Goal: Use online tool/utility: Utilize a website feature to perform a specific function

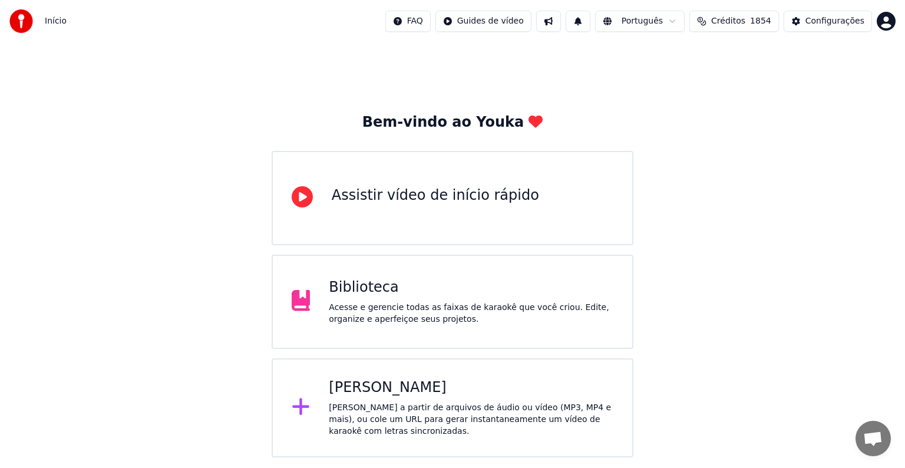
click at [401, 372] on div "Criar Karaokê Crie karaokê a partir de arquivos de áudio ou vídeo (MP3, MP4 e m…" at bounding box center [453, 407] width 362 height 99
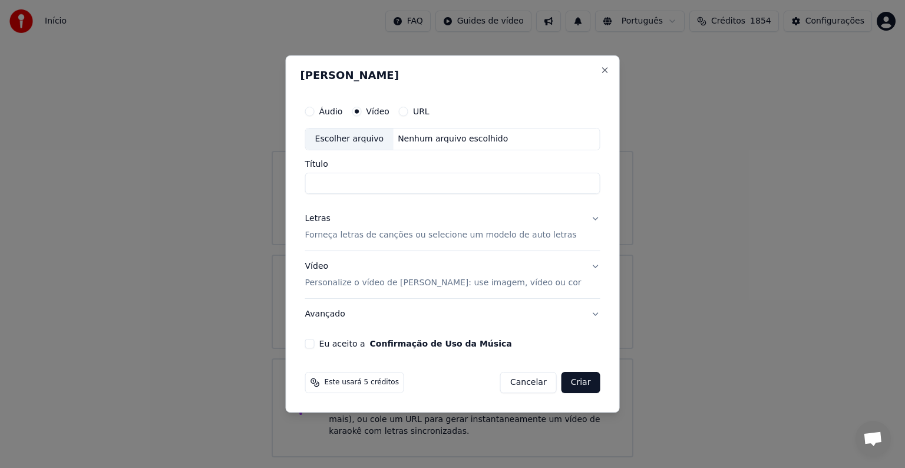
click at [343, 281] on p "Personalize o vídeo de [PERSON_NAME]: use imagem, vídeo ou cor" at bounding box center [443, 283] width 276 height 12
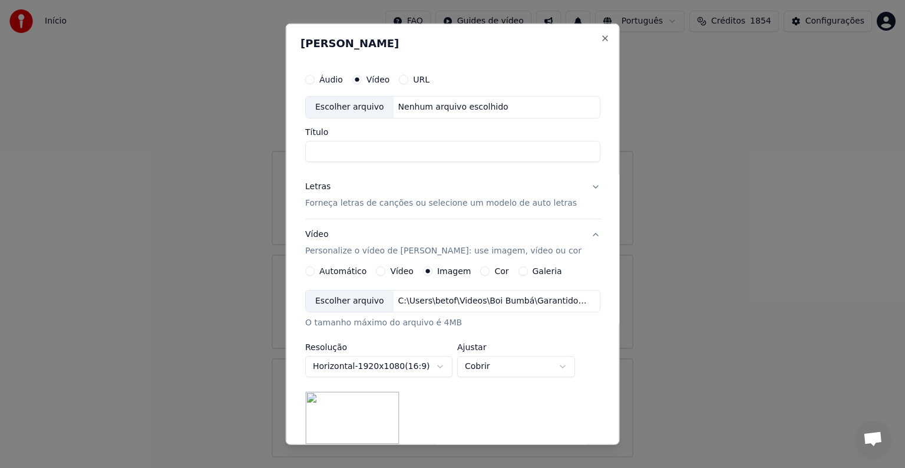
click at [350, 302] on div "Escolher arquivo" at bounding box center [350, 300] width 88 height 21
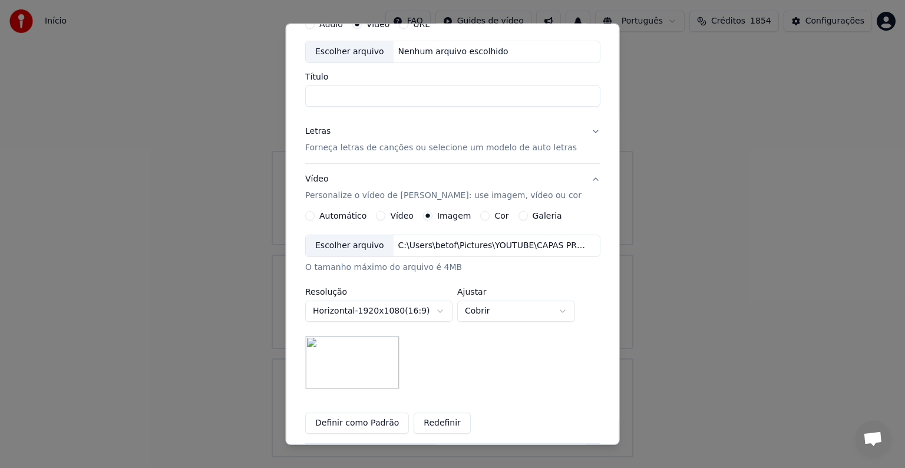
scroll to position [167, 0]
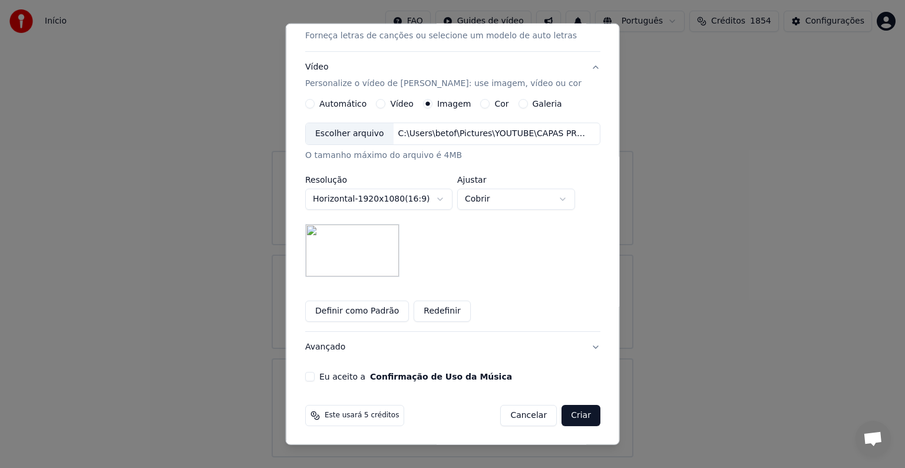
click at [365, 310] on button "Definir como Padrão" at bounding box center [357, 310] width 104 height 21
click at [333, 376] on label "Eu aceito a Confirmação de Uso da Música" at bounding box center [415, 376] width 193 height 8
click at [315, 376] on button "Eu aceito a Confirmação de Uso da Música" at bounding box center [309, 376] width 9 height 9
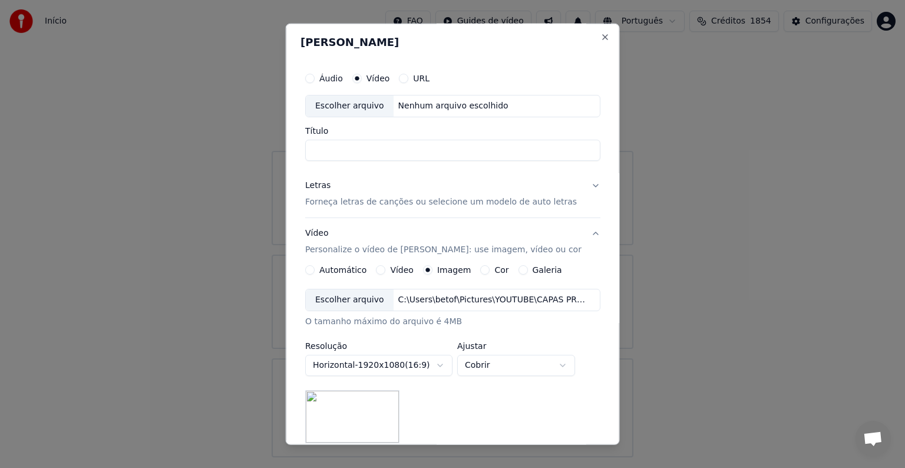
scroll to position [0, 0]
click at [586, 235] on button "Vídeo Personalize o vídeo de karaokê: use imagem, vídeo ou cor" at bounding box center [452, 242] width 295 height 47
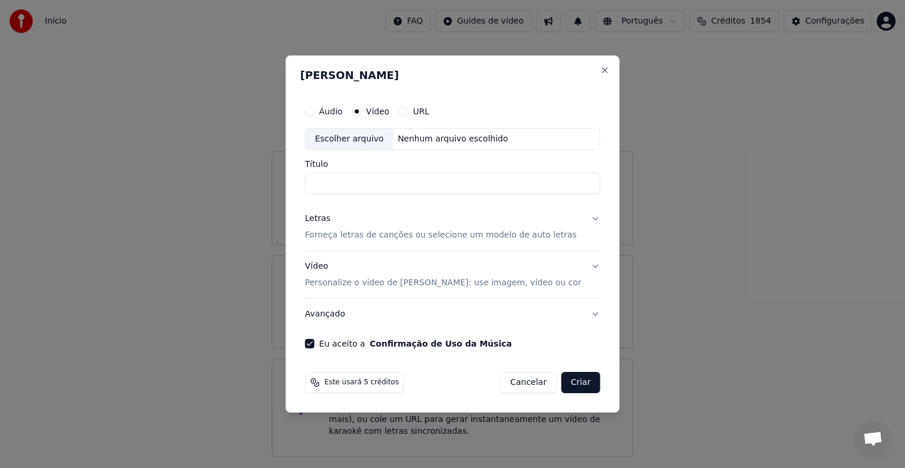
click at [351, 286] on p "Personalize o vídeo de [PERSON_NAME]: use imagem, vídeo ou cor" at bounding box center [443, 283] width 276 height 12
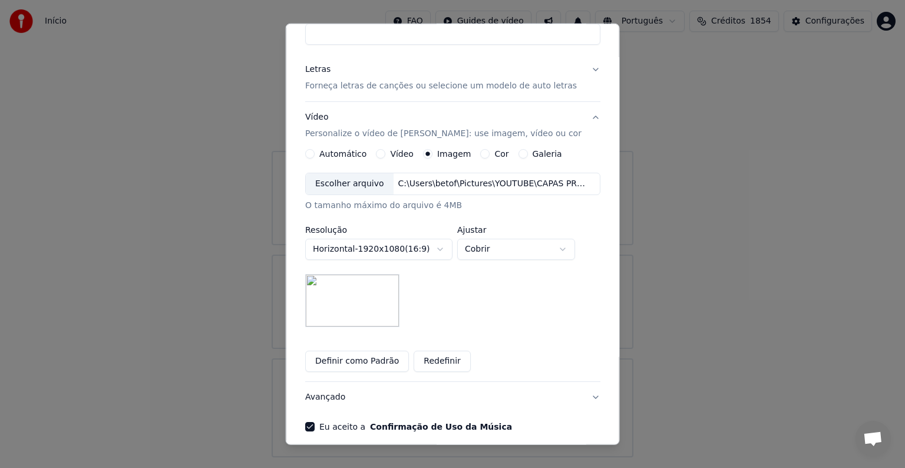
scroll to position [118, 0]
click at [325, 184] on div "Escolher arquivo" at bounding box center [350, 183] width 88 height 21
click at [429, 359] on button "Redefinir" at bounding box center [441, 360] width 57 height 21
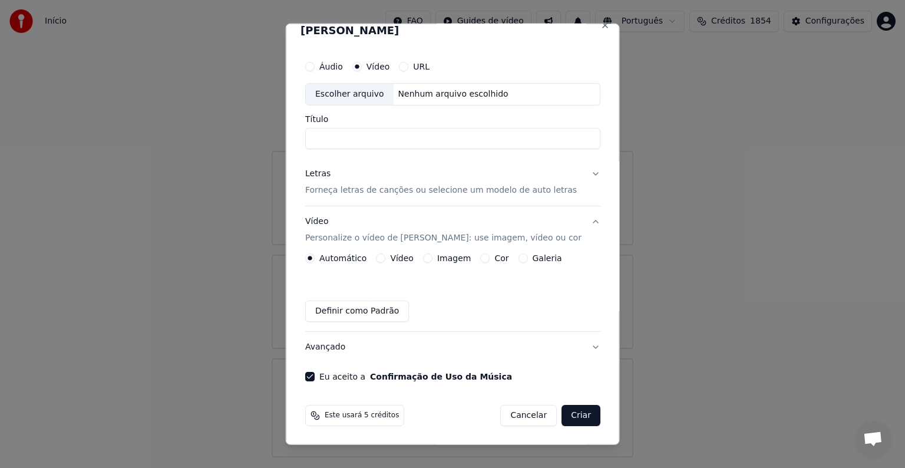
click at [459, 263] on div "Automático Vídeo Imagem Cor Galeria Definir como Padrão" at bounding box center [452, 287] width 295 height 68
click at [455, 259] on label "Imagem" at bounding box center [453, 258] width 34 height 8
click at [432, 259] on button "Imagem" at bounding box center [426, 257] width 9 height 9
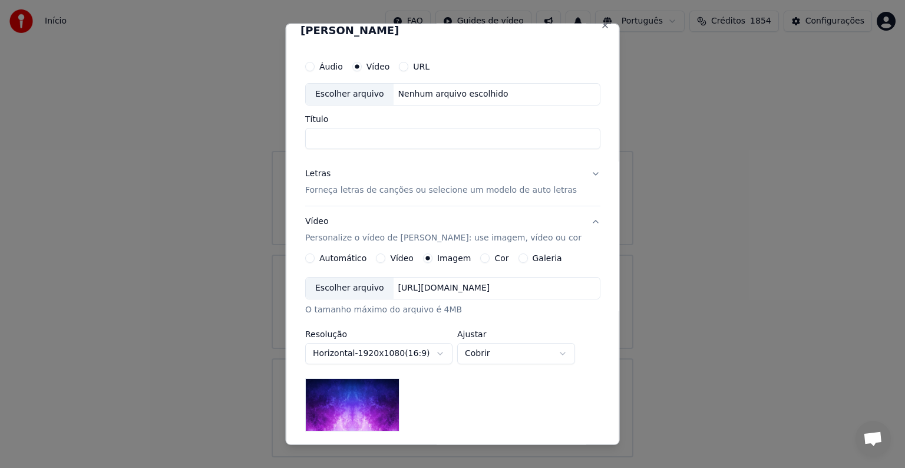
click at [356, 285] on div "Escolher arquivo" at bounding box center [350, 287] width 88 height 21
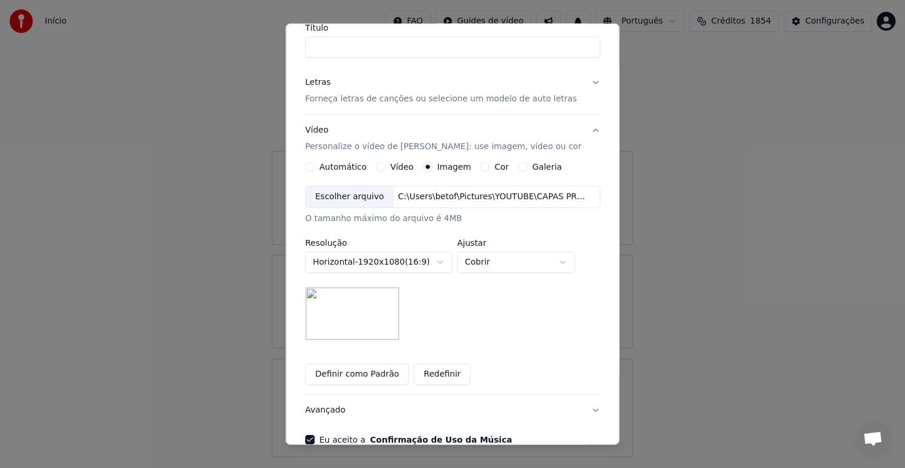
scroll to position [131, 0]
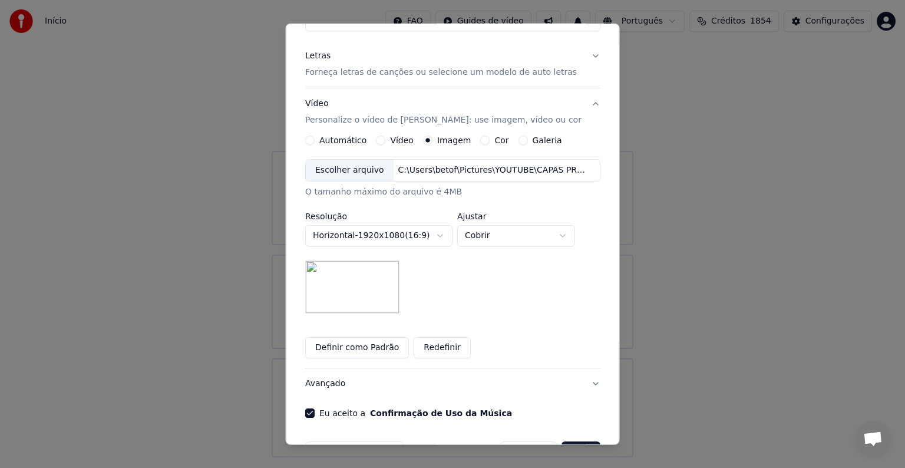
click at [342, 346] on button "Definir como Padrão" at bounding box center [357, 347] width 104 height 21
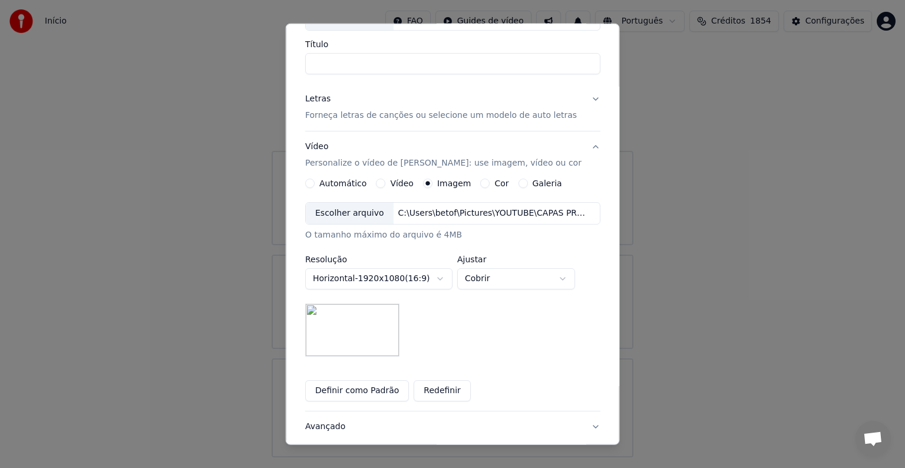
scroll to position [72, 0]
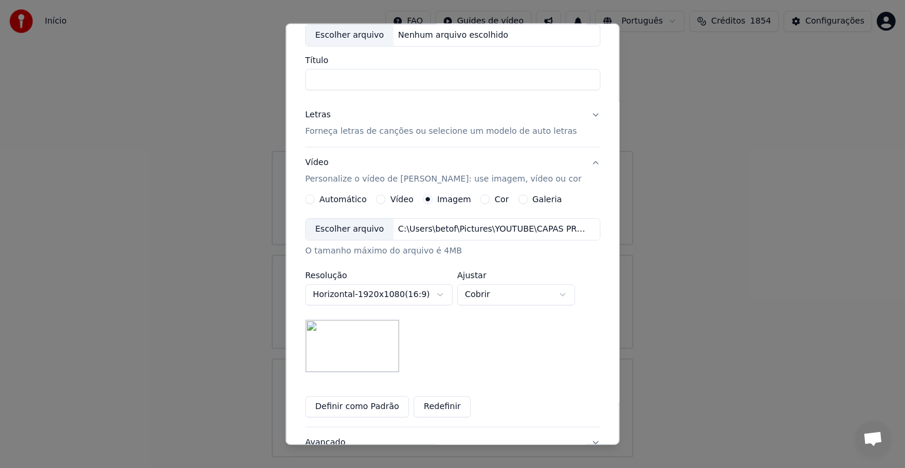
click at [584, 162] on button "Vídeo Personalize o vídeo de karaokê: use imagem, vídeo ou cor" at bounding box center [452, 170] width 295 height 47
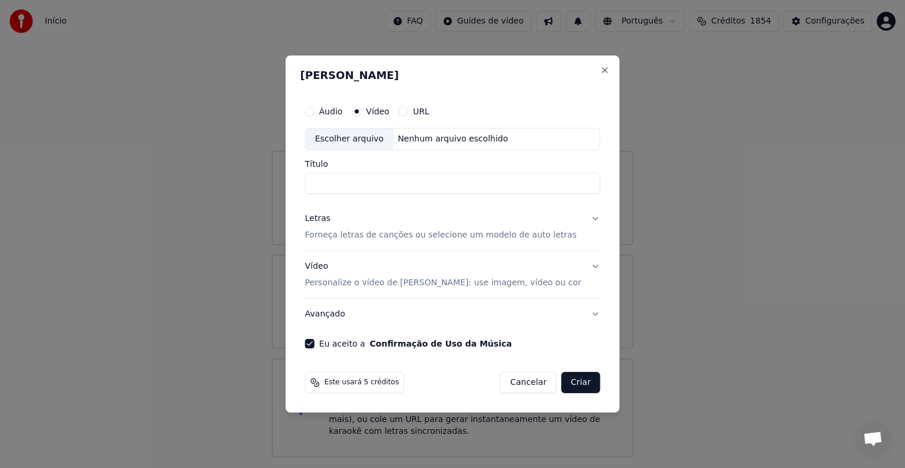
click at [359, 138] on div "Escolher arquivo" at bounding box center [350, 138] width 88 height 21
type input "**********"
click at [327, 233] on p "Forneça letras de canções ou selecione um modelo de auto letras" at bounding box center [441, 235] width 272 height 12
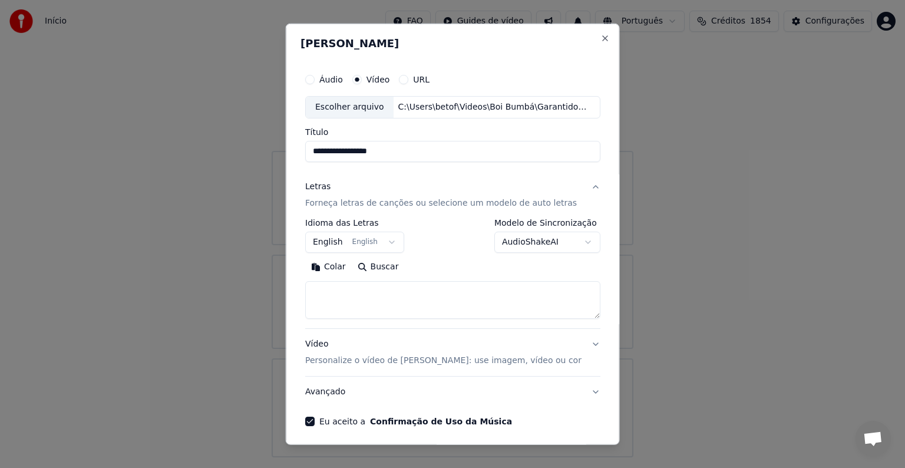
click at [330, 241] on button "English English" at bounding box center [354, 241] width 99 height 21
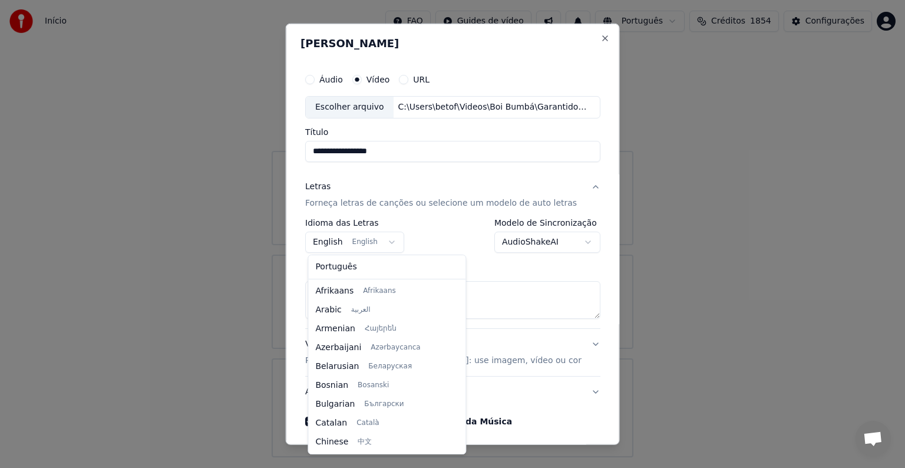
scroll to position [94, 0]
select select "**"
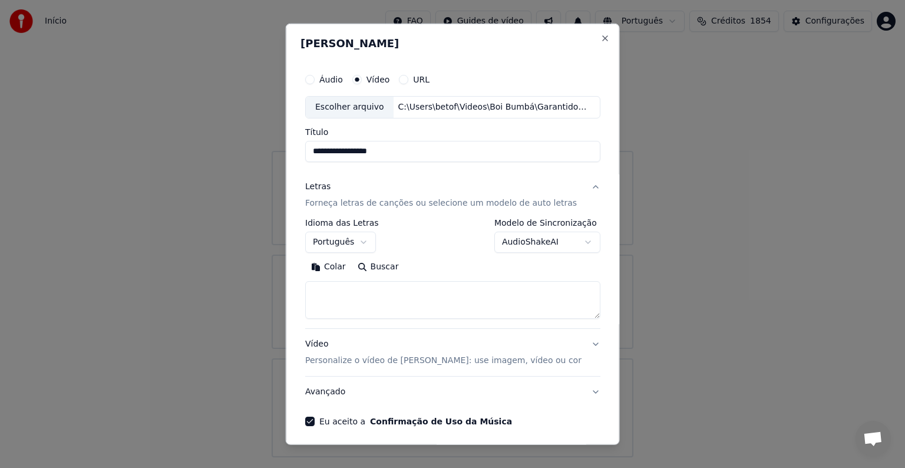
click at [332, 269] on button "Colar" at bounding box center [328, 266] width 47 height 19
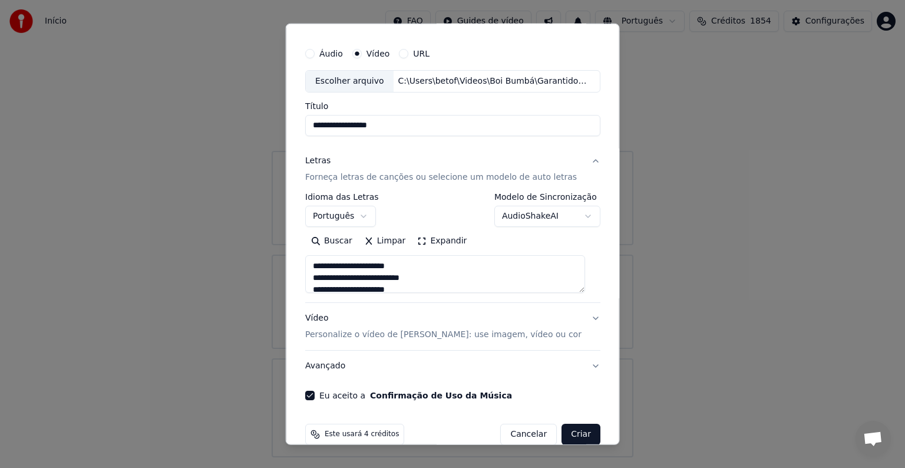
scroll to position [45, 0]
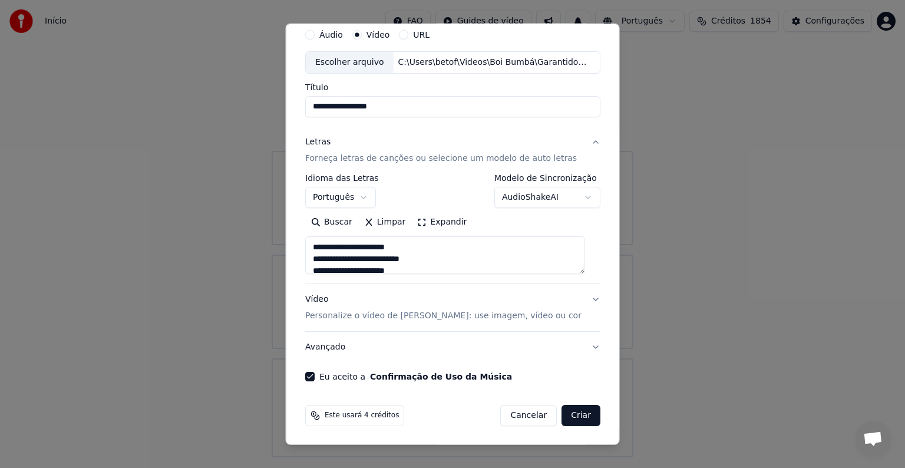
click at [575, 417] on button "Criar" at bounding box center [580, 415] width 39 height 21
type textarea "**********"
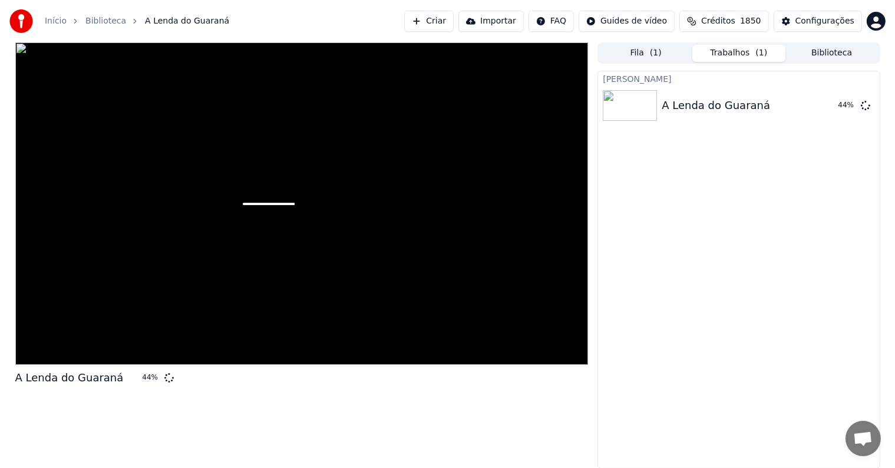
click at [454, 21] on button "Criar" at bounding box center [428, 21] width 49 height 21
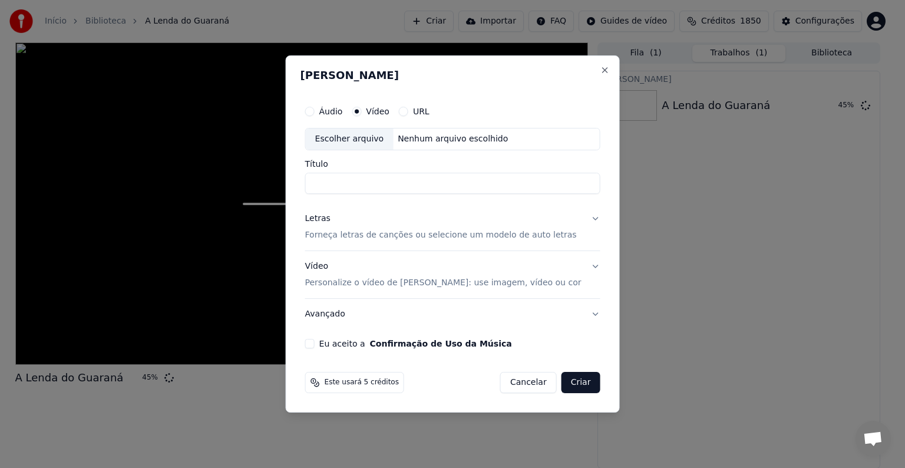
click at [361, 135] on div "Escolher arquivo" at bounding box center [350, 138] width 88 height 21
type input "**********"
click at [337, 237] on p "Forneça letras de canções ou selecione um modelo de auto letras" at bounding box center [441, 235] width 272 height 12
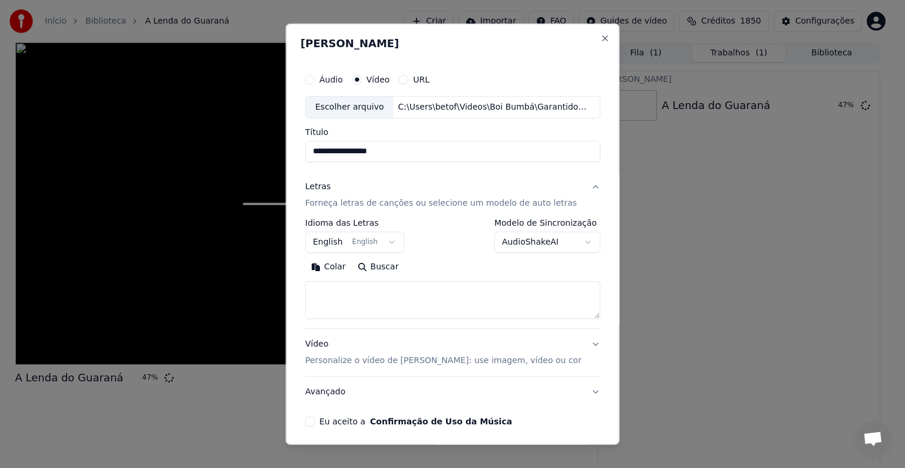
click at [337, 237] on button "English English" at bounding box center [354, 241] width 99 height 21
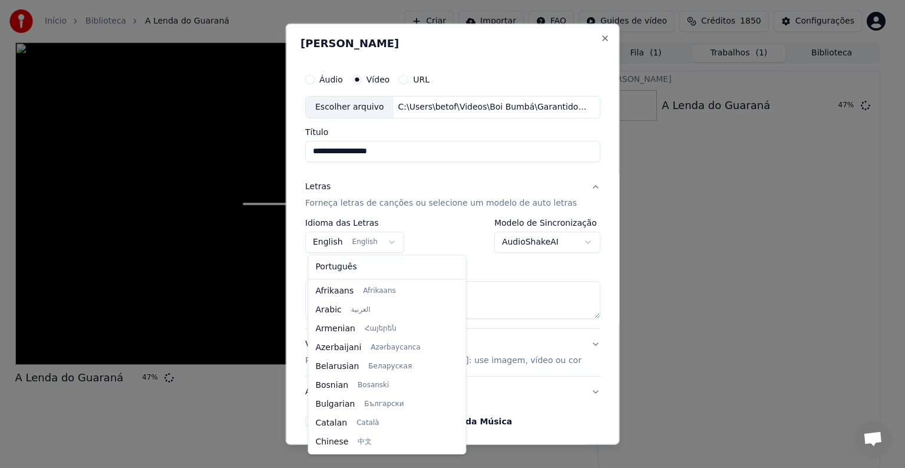
scroll to position [94, 0]
select select "**"
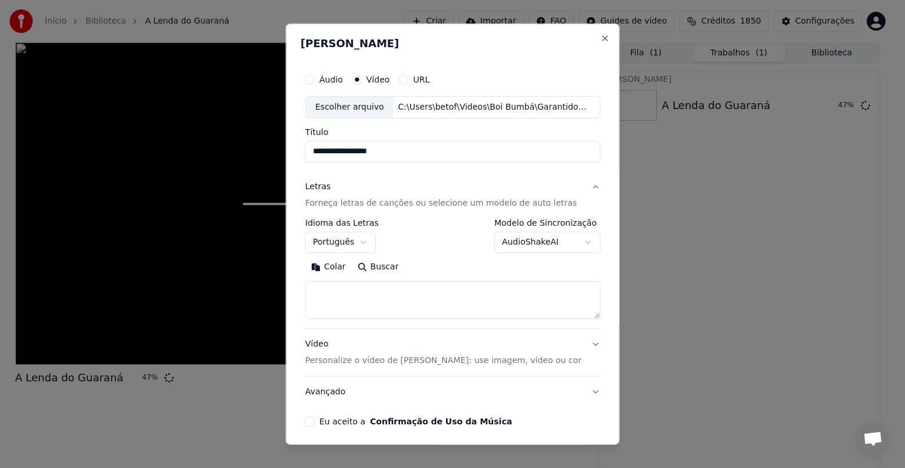
click at [339, 267] on button "Colar" at bounding box center [328, 266] width 47 height 19
click at [310, 422] on button "Eu aceito a Confirmação de Uso da Música" at bounding box center [309, 420] width 9 height 9
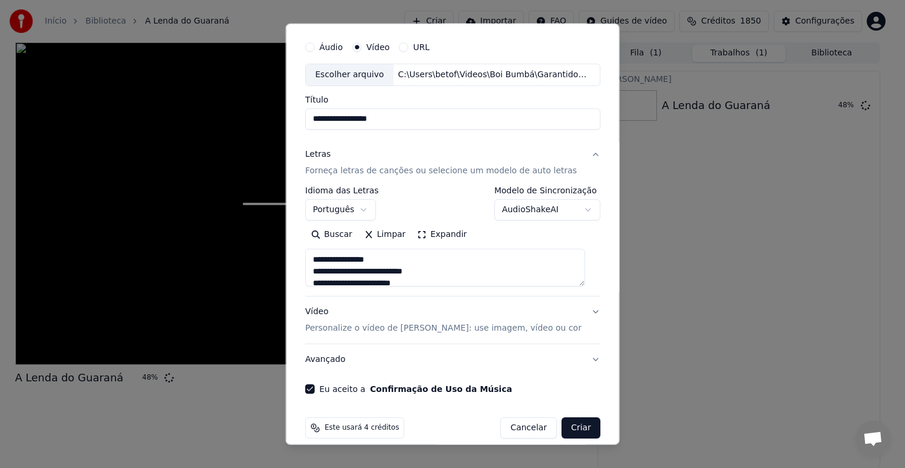
scroll to position [45, 0]
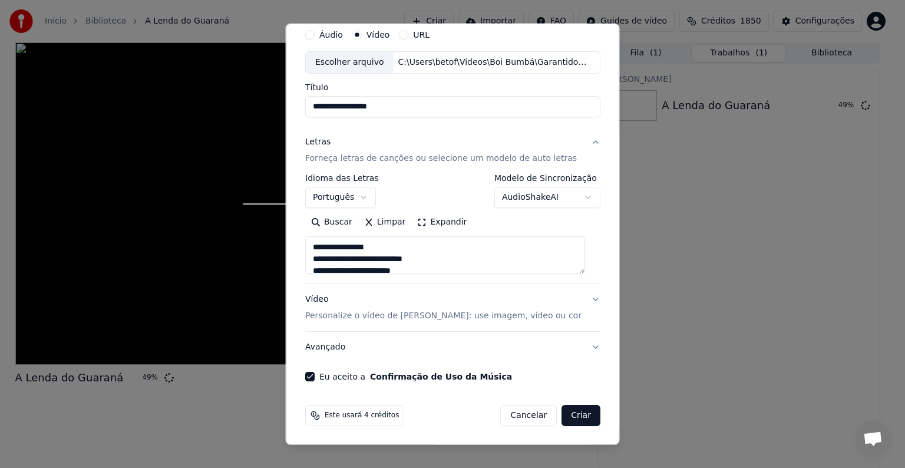
click at [561, 419] on button "Criar" at bounding box center [580, 415] width 39 height 21
type textarea "**********"
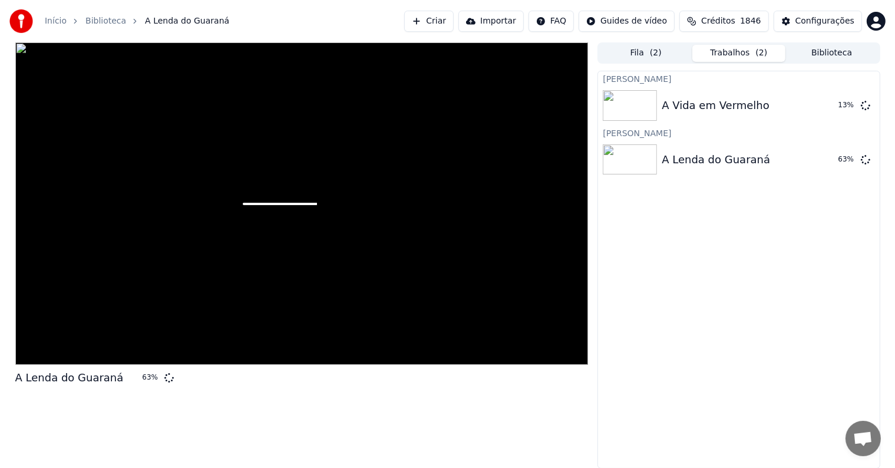
click at [451, 19] on button "Criar" at bounding box center [428, 21] width 49 height 21
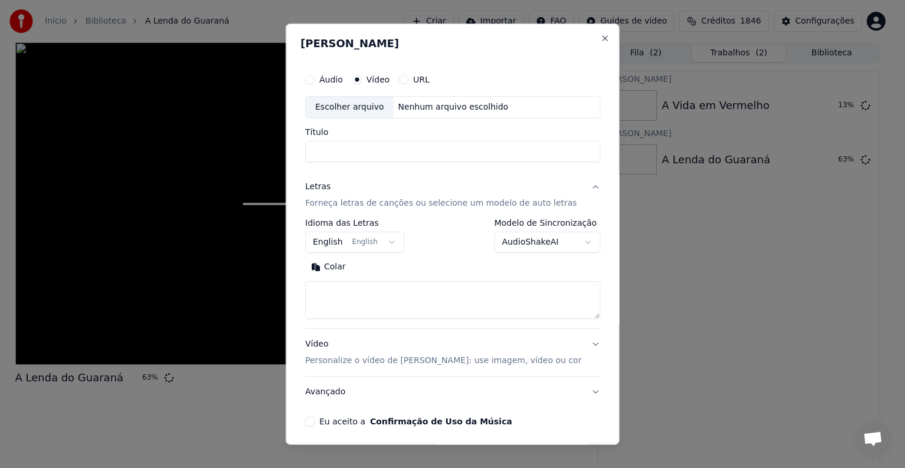
click at [367, 105] on div "Escolher arquivo" at bounding box center [350, 107] width 88 height 21
type input "**********"
click at [336, 244] on button "English English" at bounding box center [354, 241] width 99 height 21
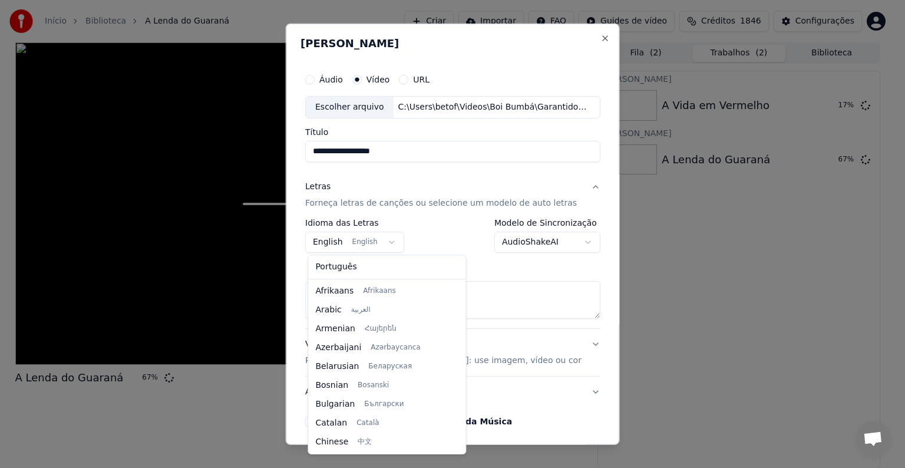
scroll to position [94, 0]
select select "**"
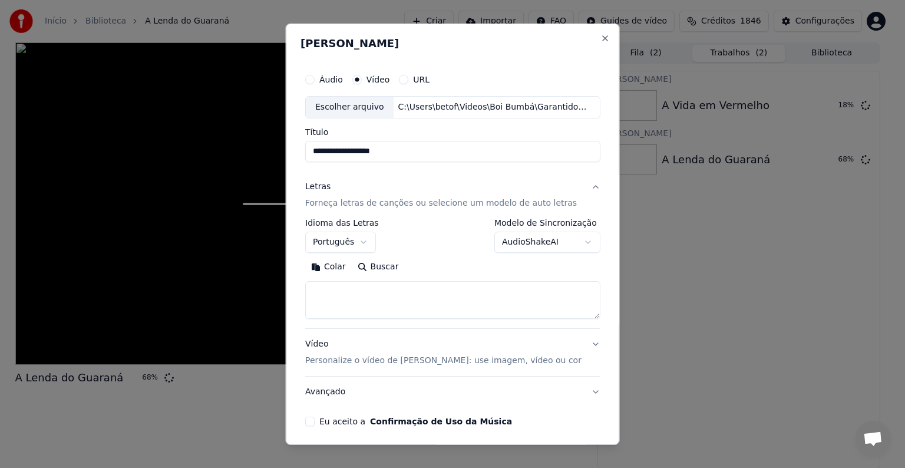
click at [332, 268] on button "Colar" at bounding box center [328, 266] width 47 height 19
click at [311, 421] on button "Eu aceito a Confirmação de Uso da Música" at bounding box center [309, 420] width 9 height 9
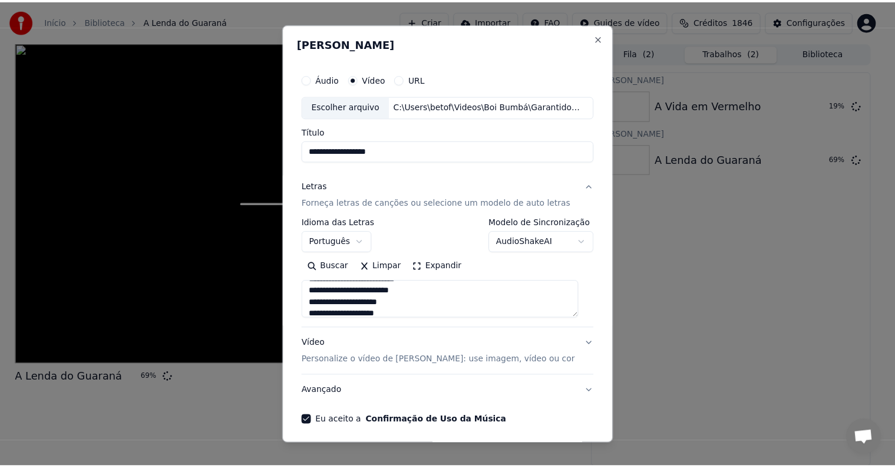
scroll to position [45, 0]
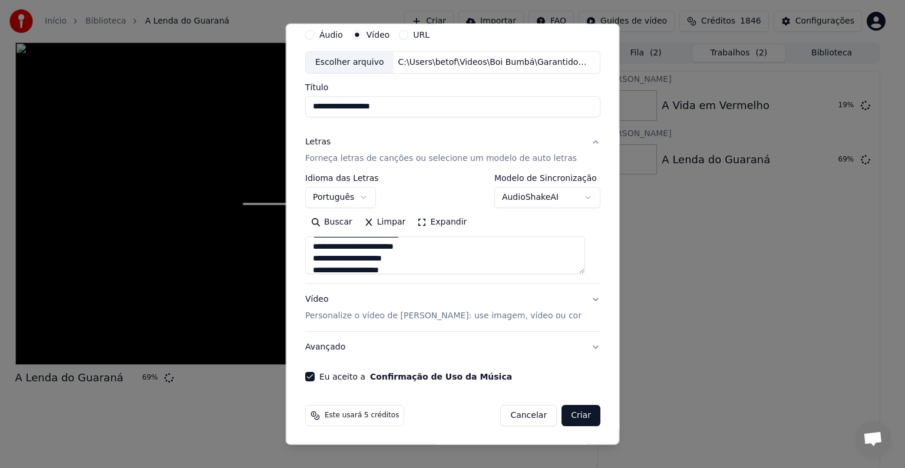
click at [568, 411] on button "Criar" at bounding box center [580, 415] width 39 height 21
type textarea "**********"
